Goal: Transaction & Acquisition: Purchase product/service

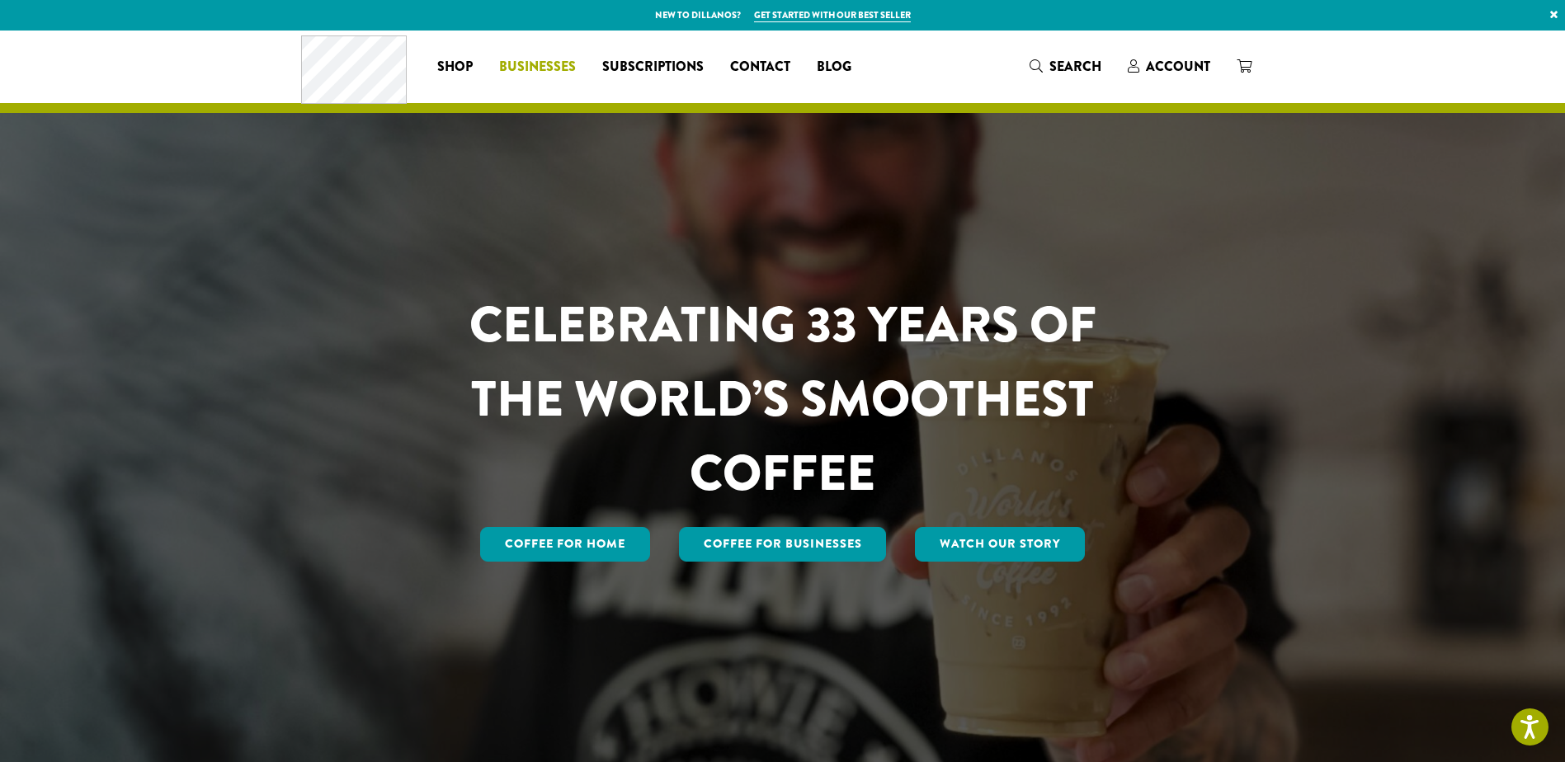
click at [537, 62] on span "Businesses" at bounding box center [537, 67] width 77 height 21
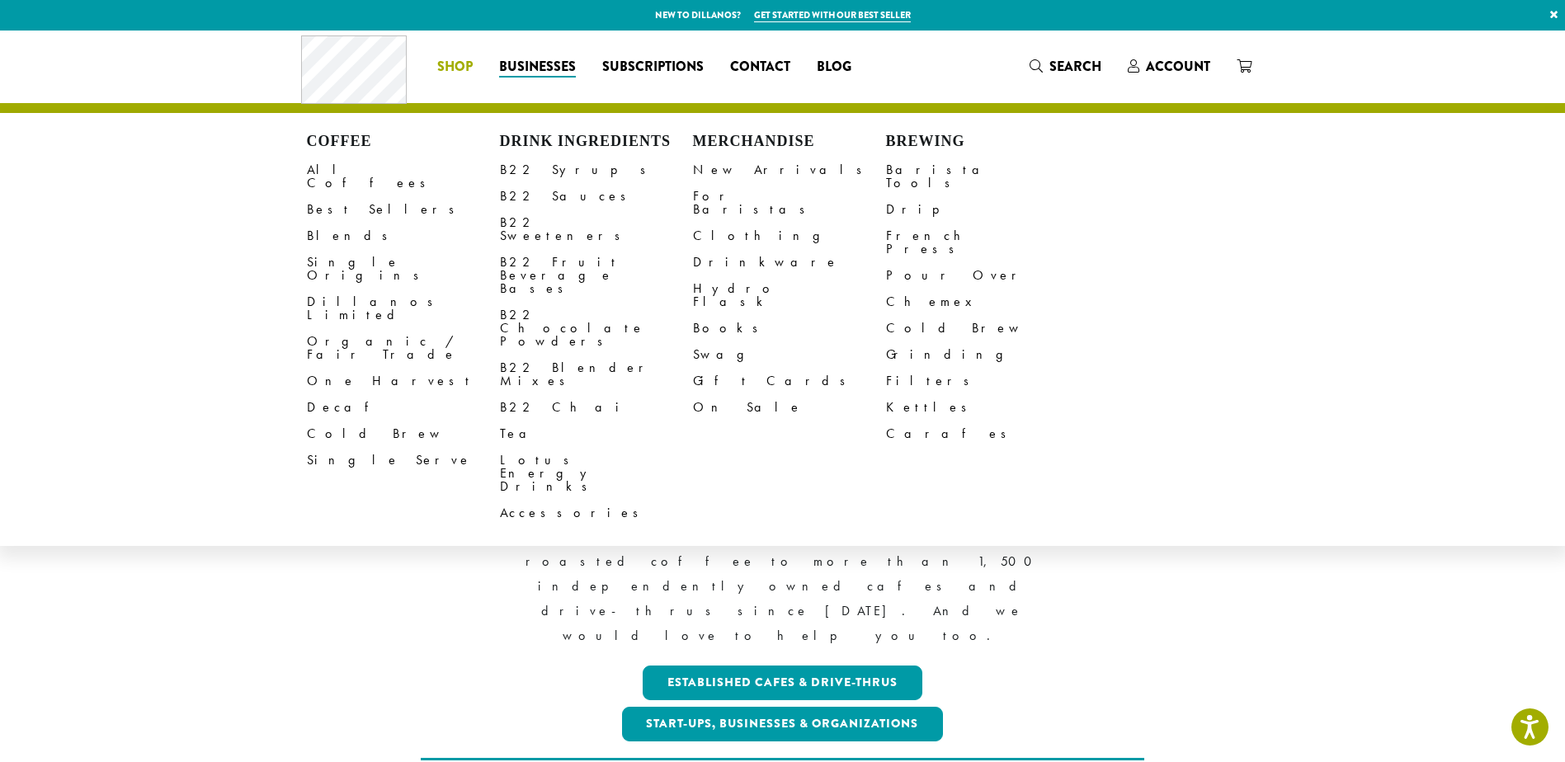
click at [471, 68] on li "Coffee All Coffees Best Sellers Blends Single Origins Dillanos Limited Organic …" at bounding box center [455, 67] width 62 height 26
click at [327, 223] on link "Blends" at bounding box center [403, 236] width 193 height 26
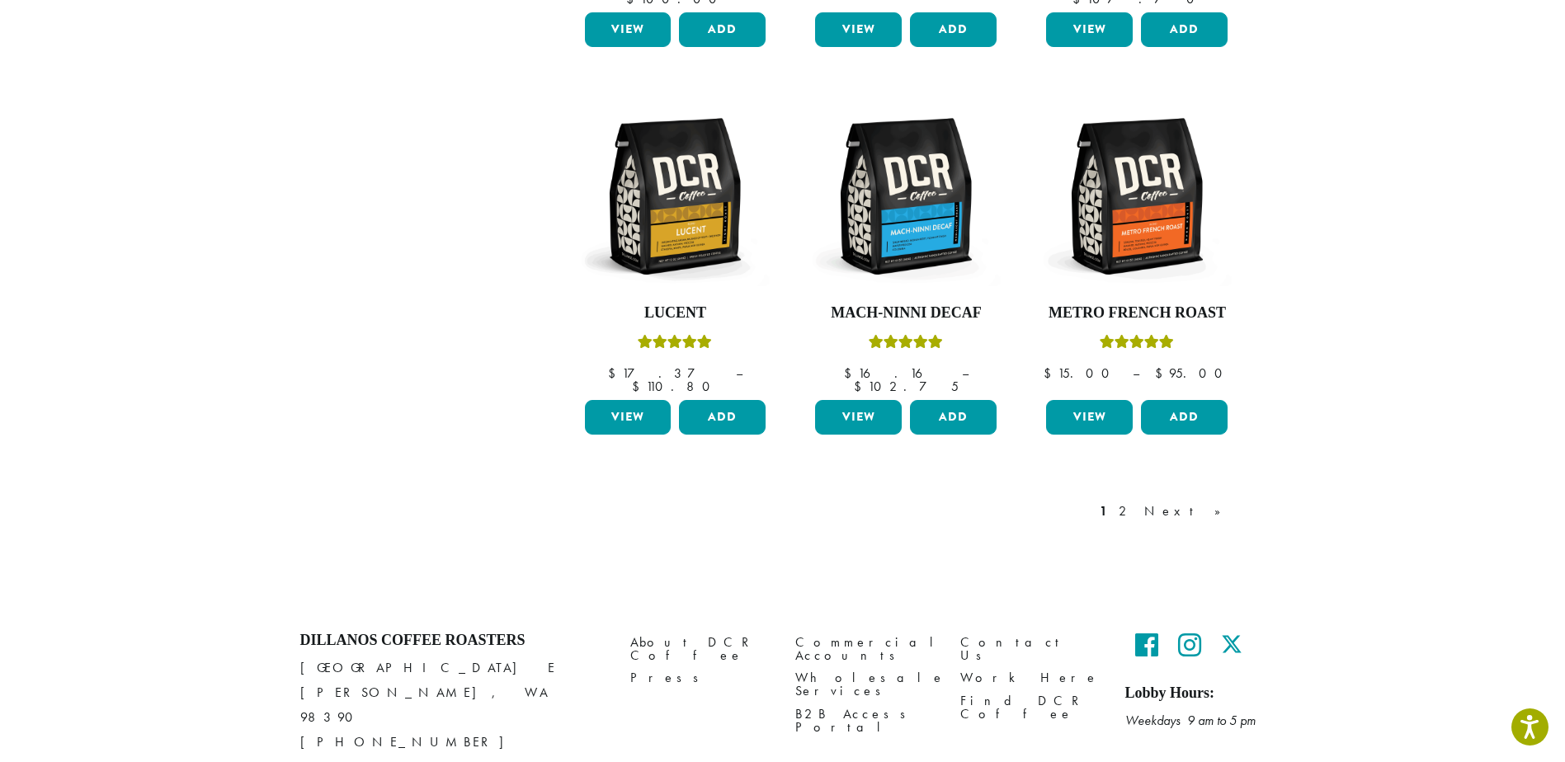
scroll to position [1351, 0]
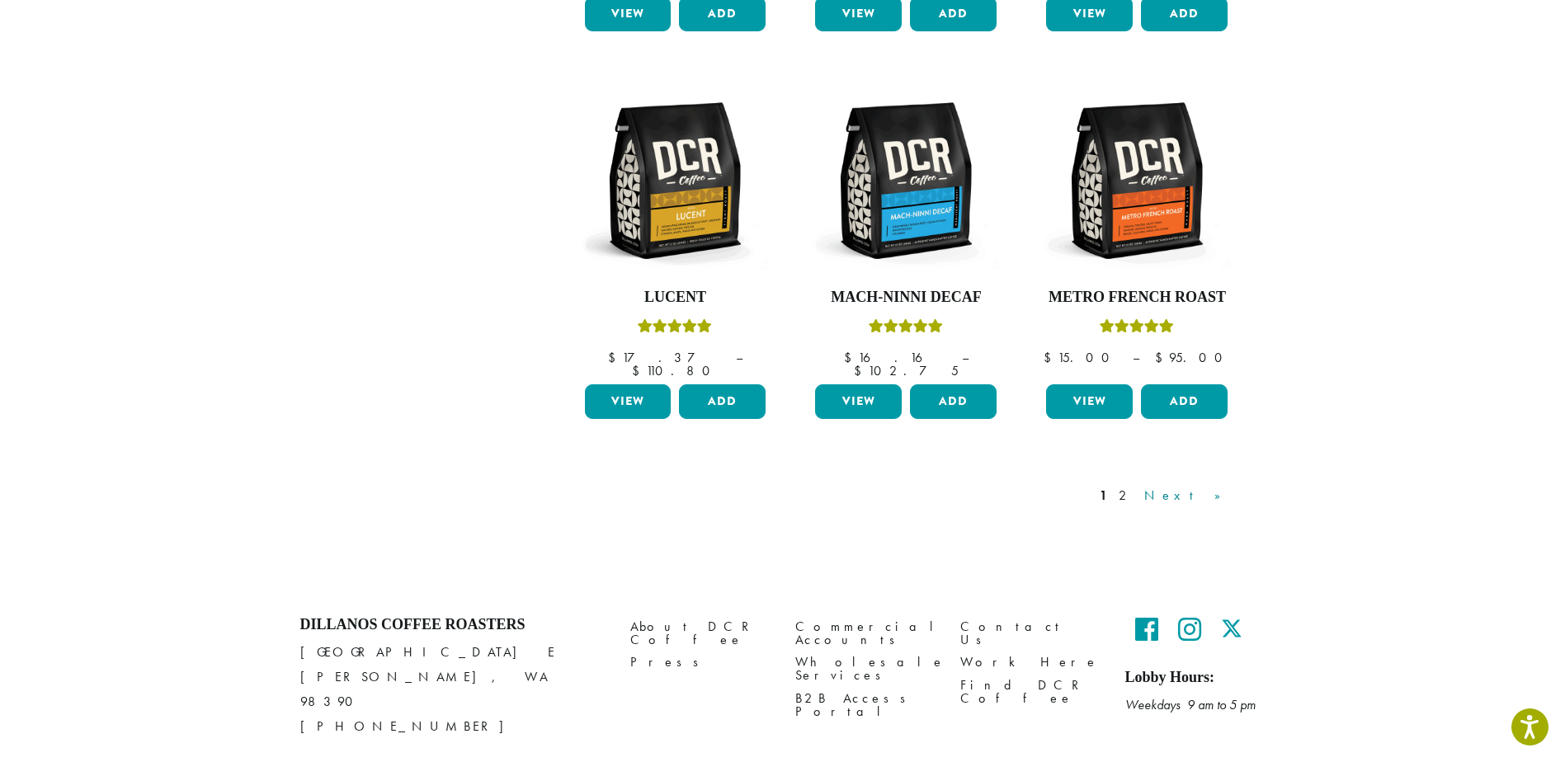
click at [1216, 486] on link "Next »" at bounding box center [1188, 496] width 95 height 20
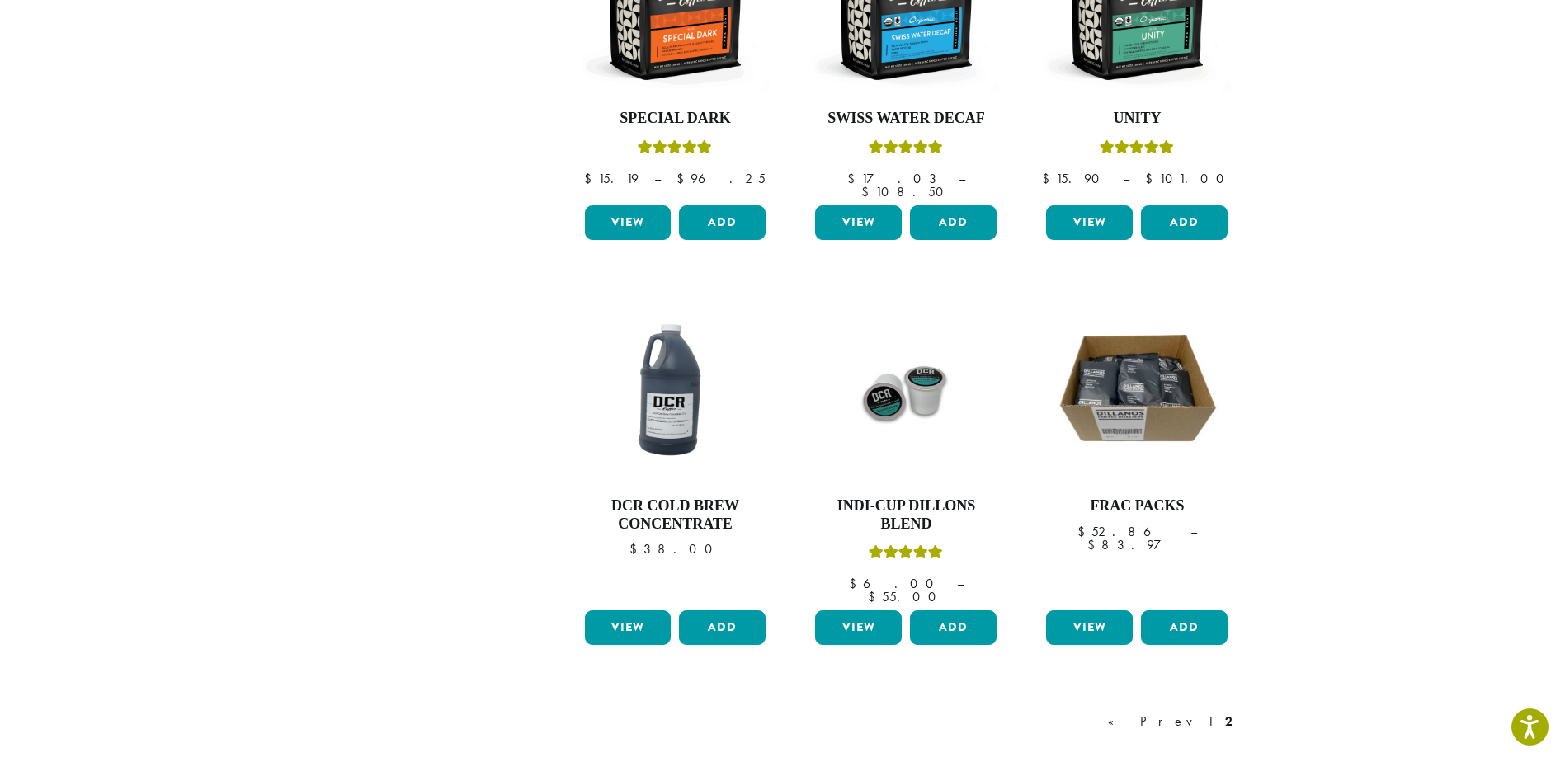
scroll to position [1174, 0]
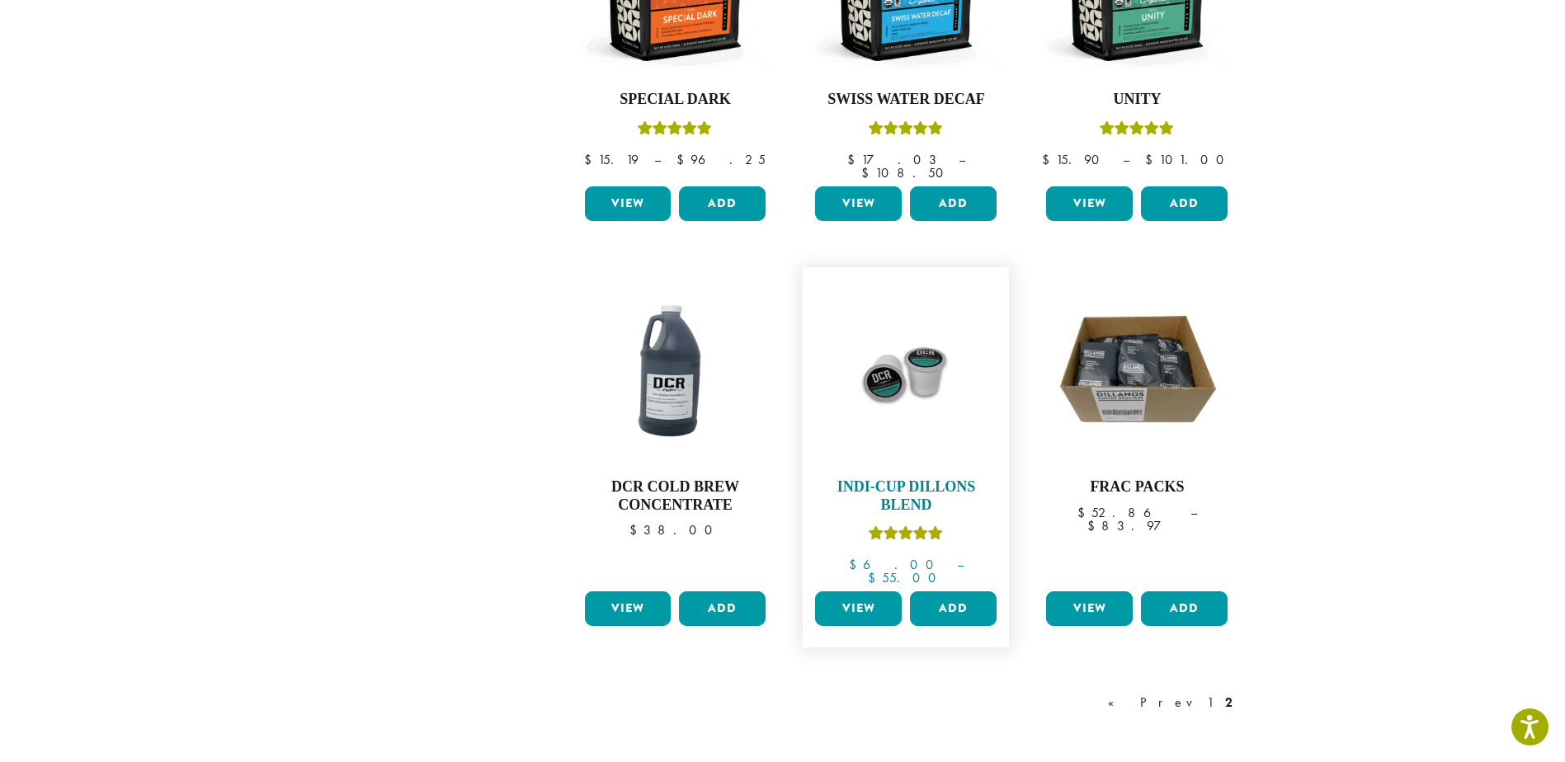
click at [890, 327] on img at bounding box center [906, 371] width 190 height 190
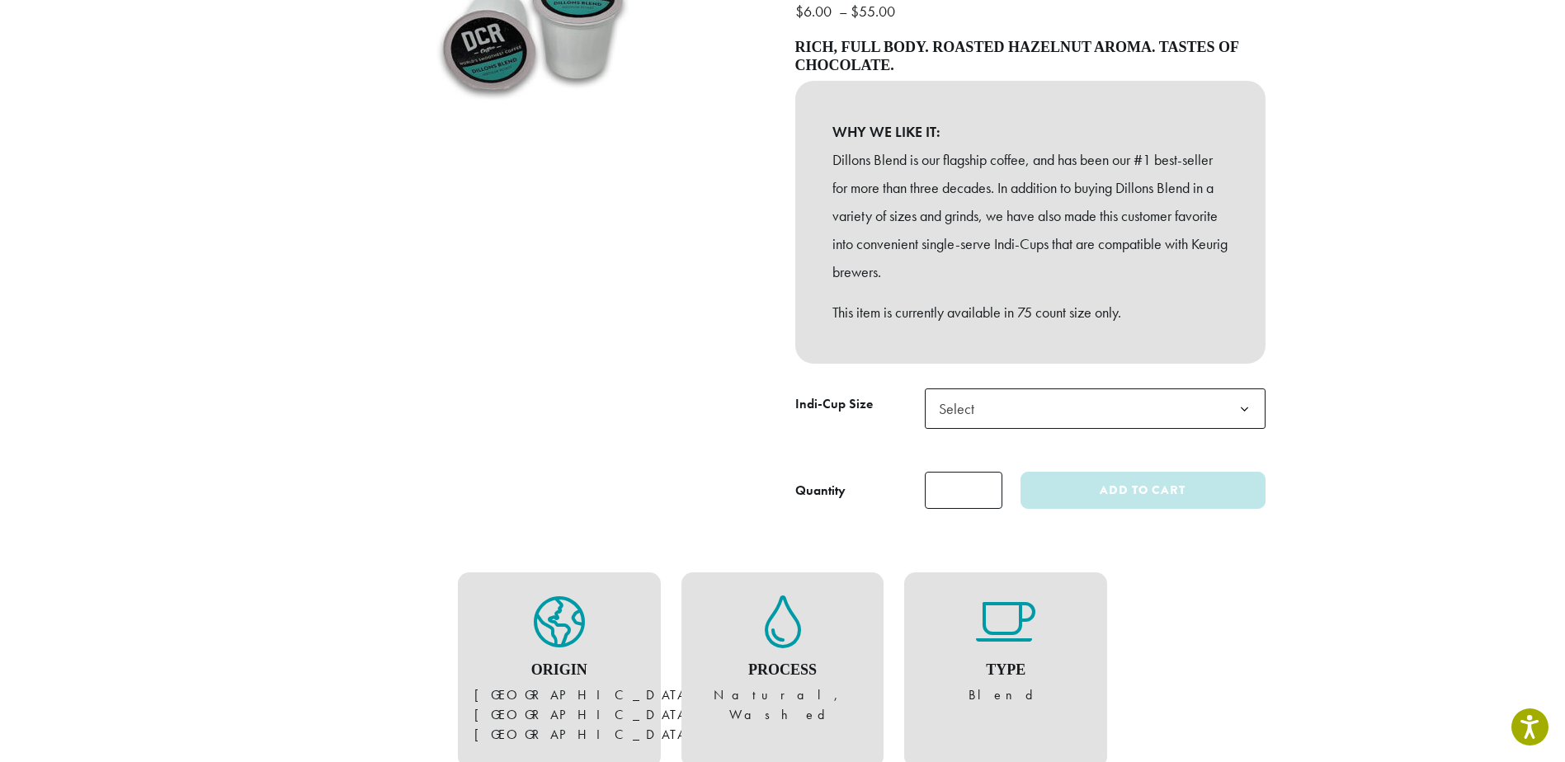
scroll to position [330, 0]
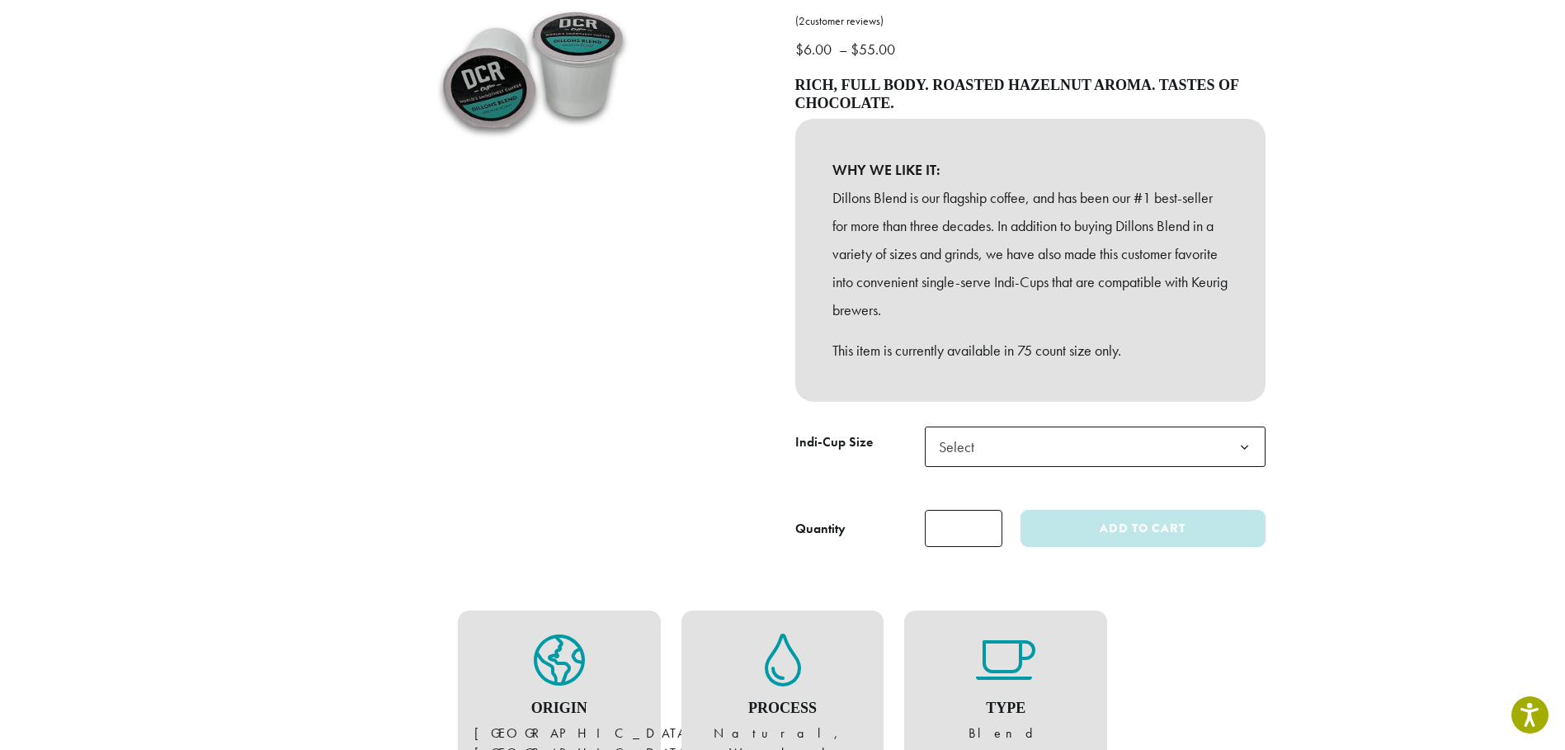
click at [984, 430] on span "Select" at bounding box center [1095, 447] width 341 height 40
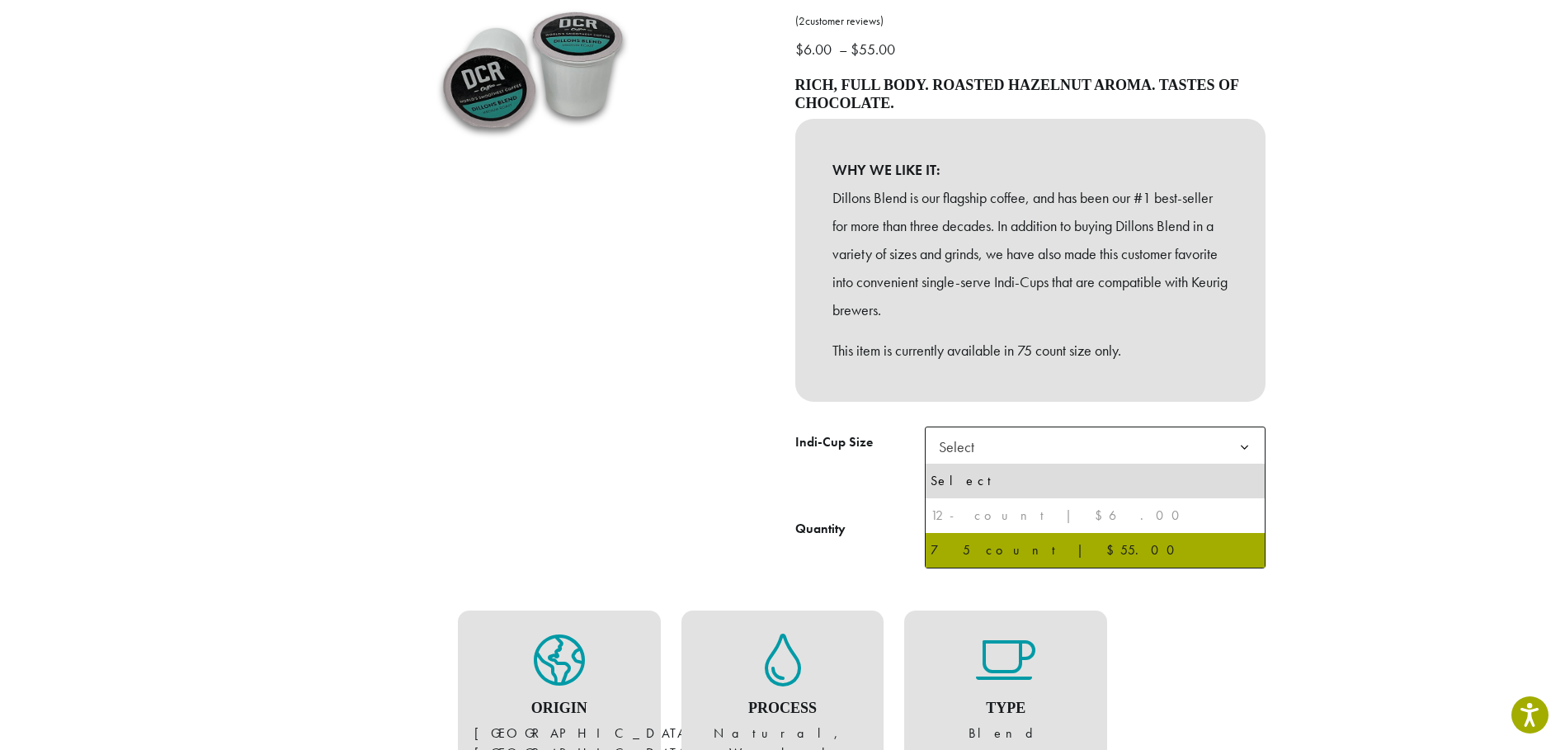
select select "********"
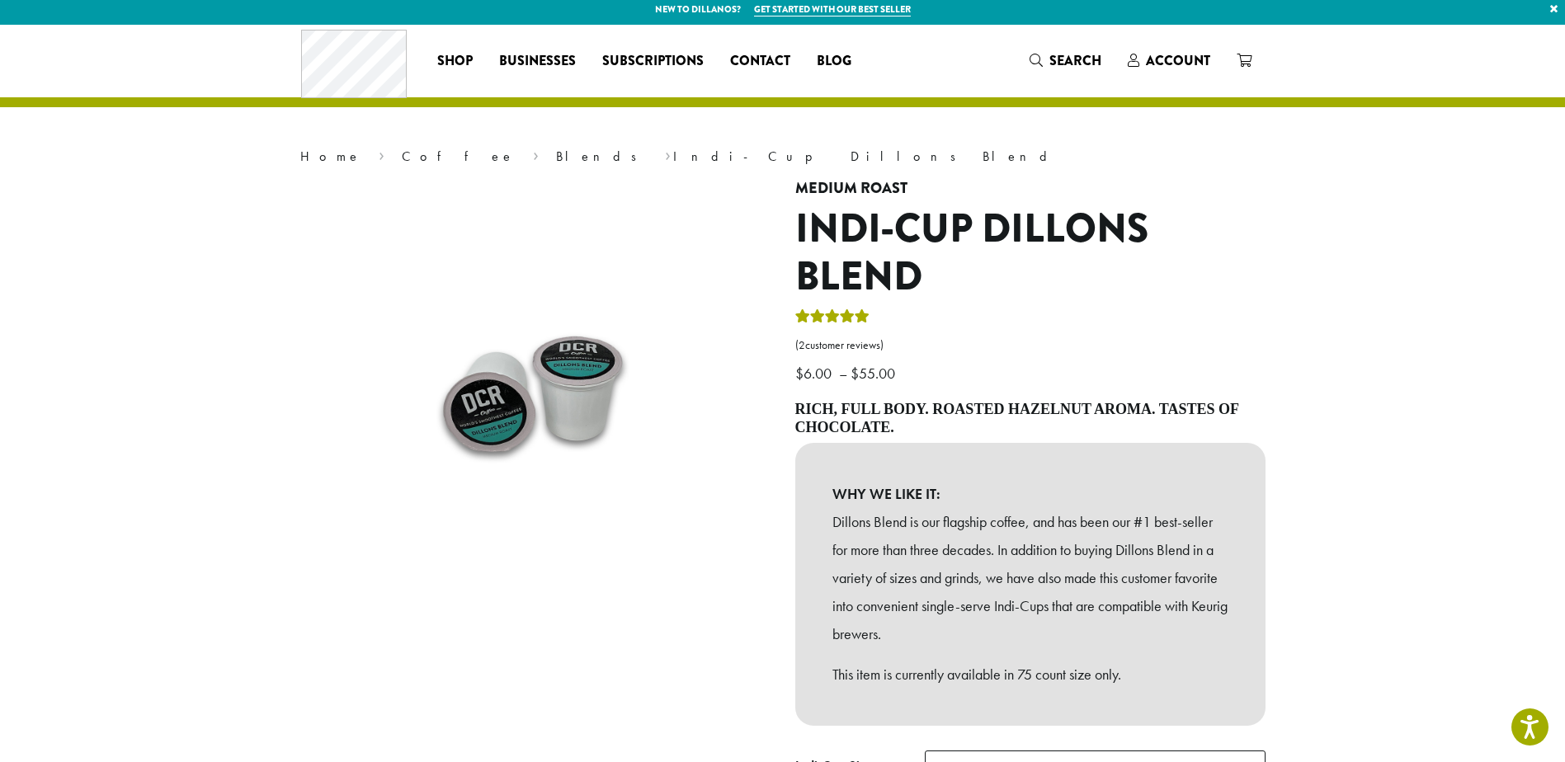
scroll to position [0, 0]
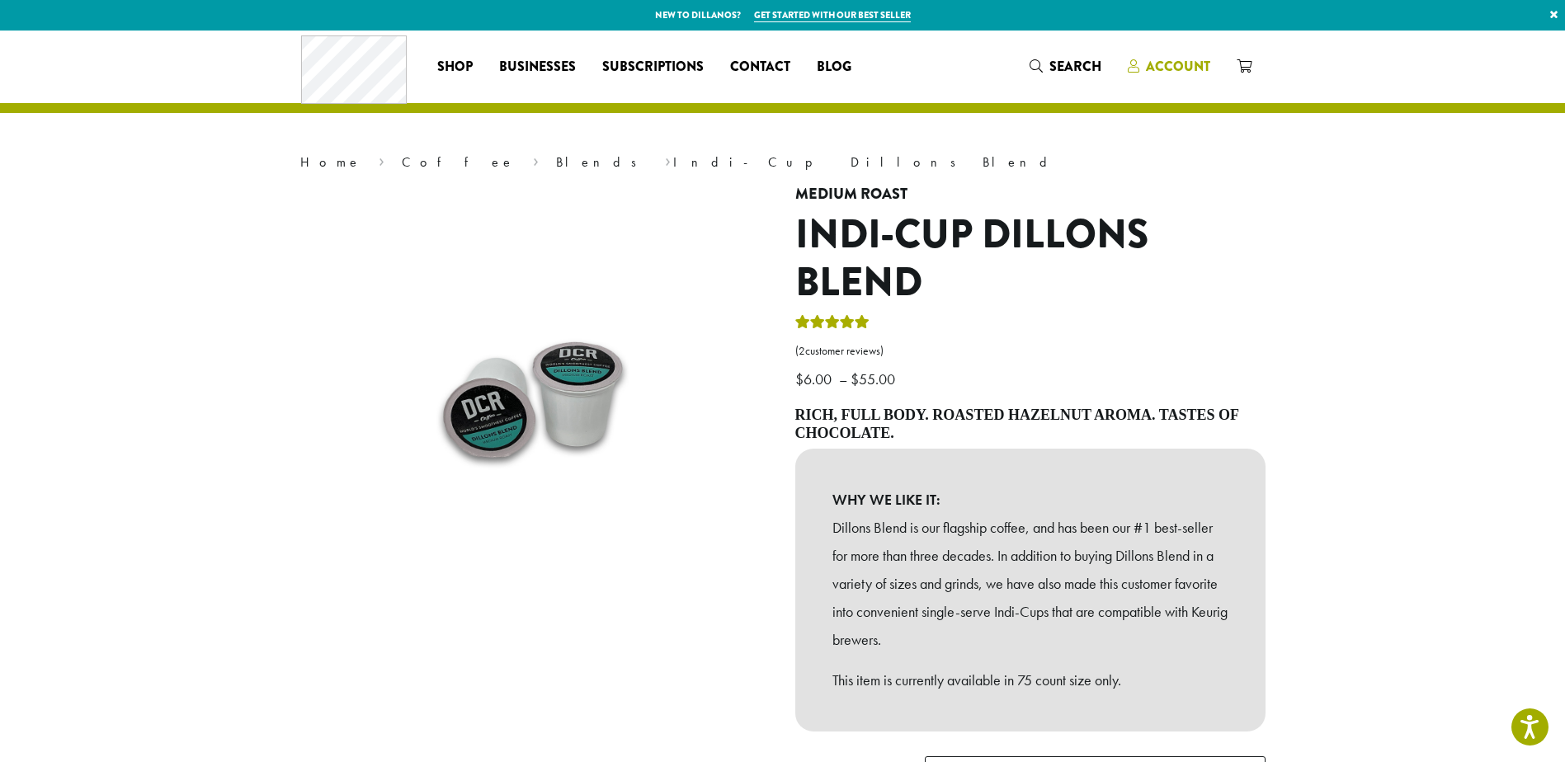
click at [1171, 70] on span "Account" at bounding box center [1178, 66] width 64 height 19
